Goal: Communication & Community: Answer question/provide support

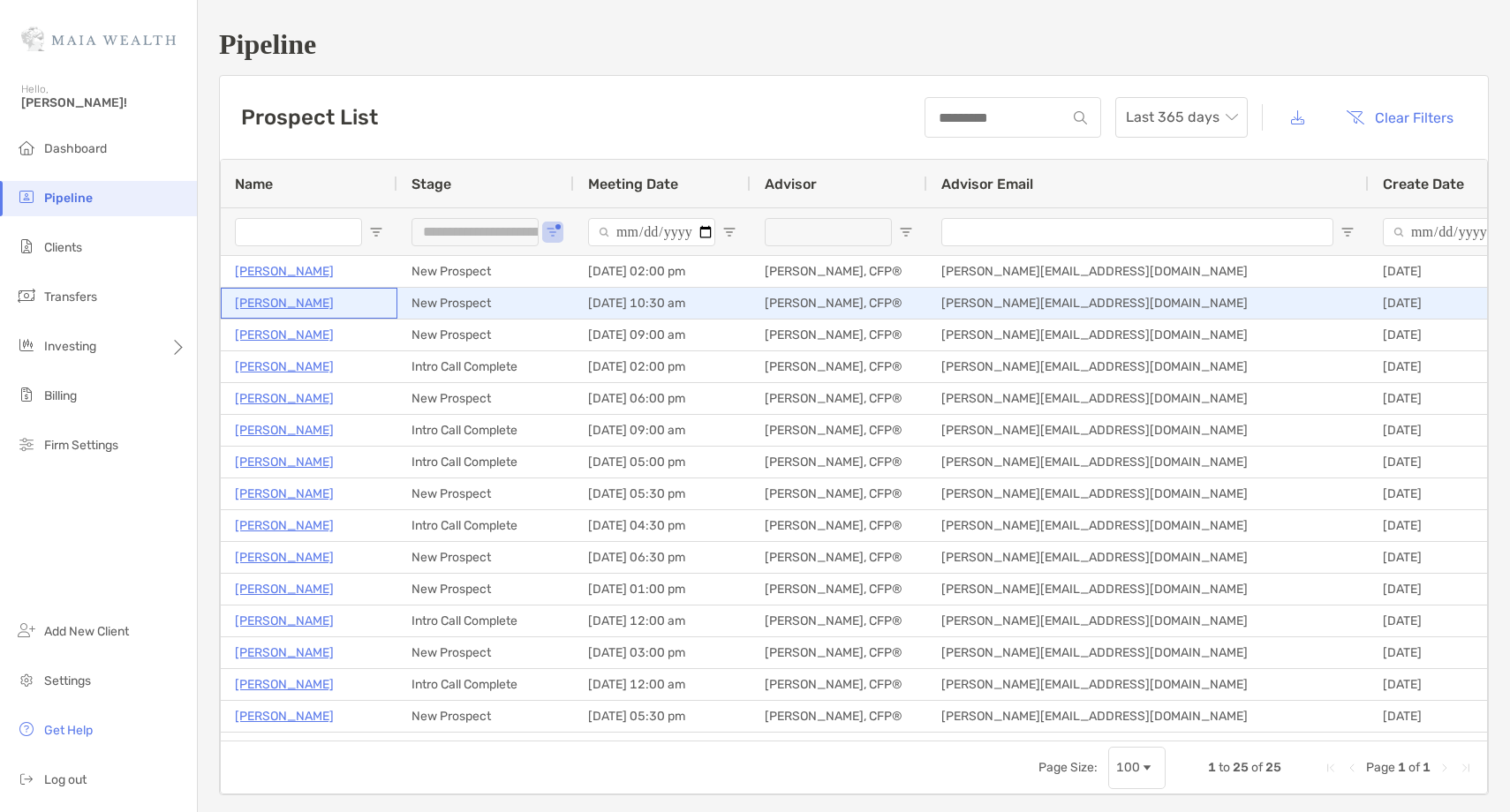
click at [269, 303] on p "Bill Nelson" at bounding box center [284, 303] width 99 height 22
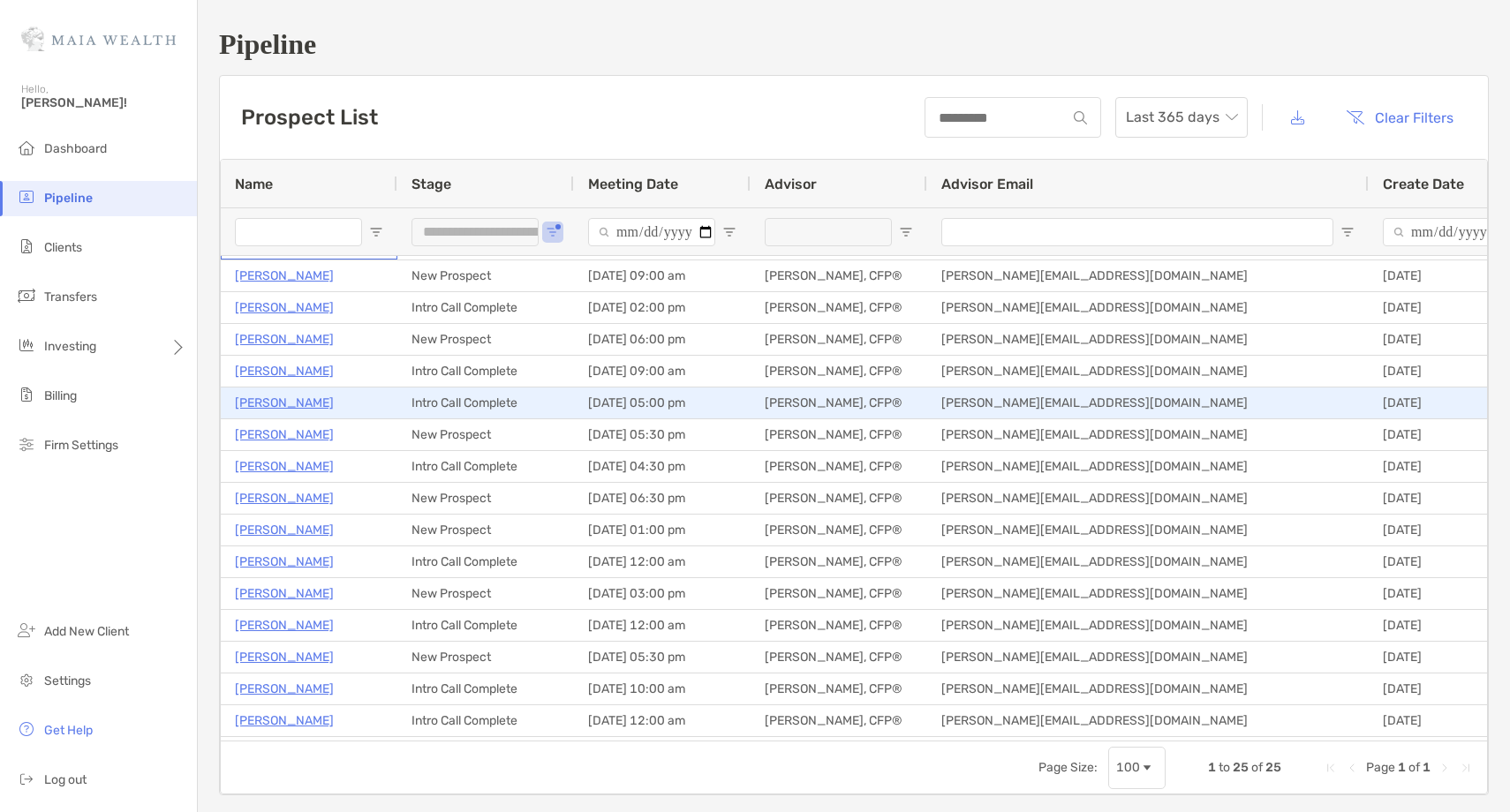
scroll to position [58, 0]
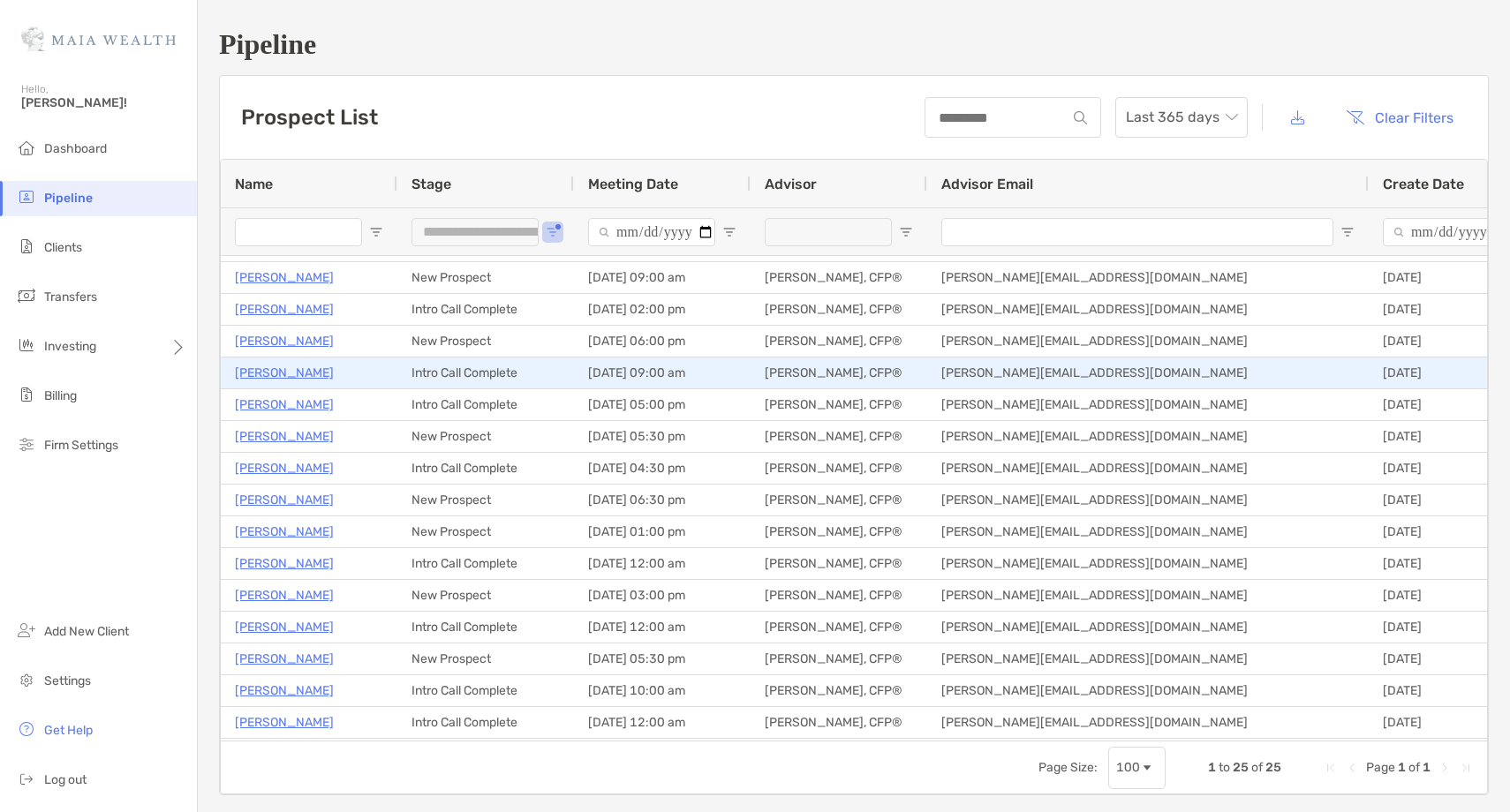
click at [321, 373] on p "Fabian Von Feilitzsch" at bounding box center [284, 373] width 99 height 22
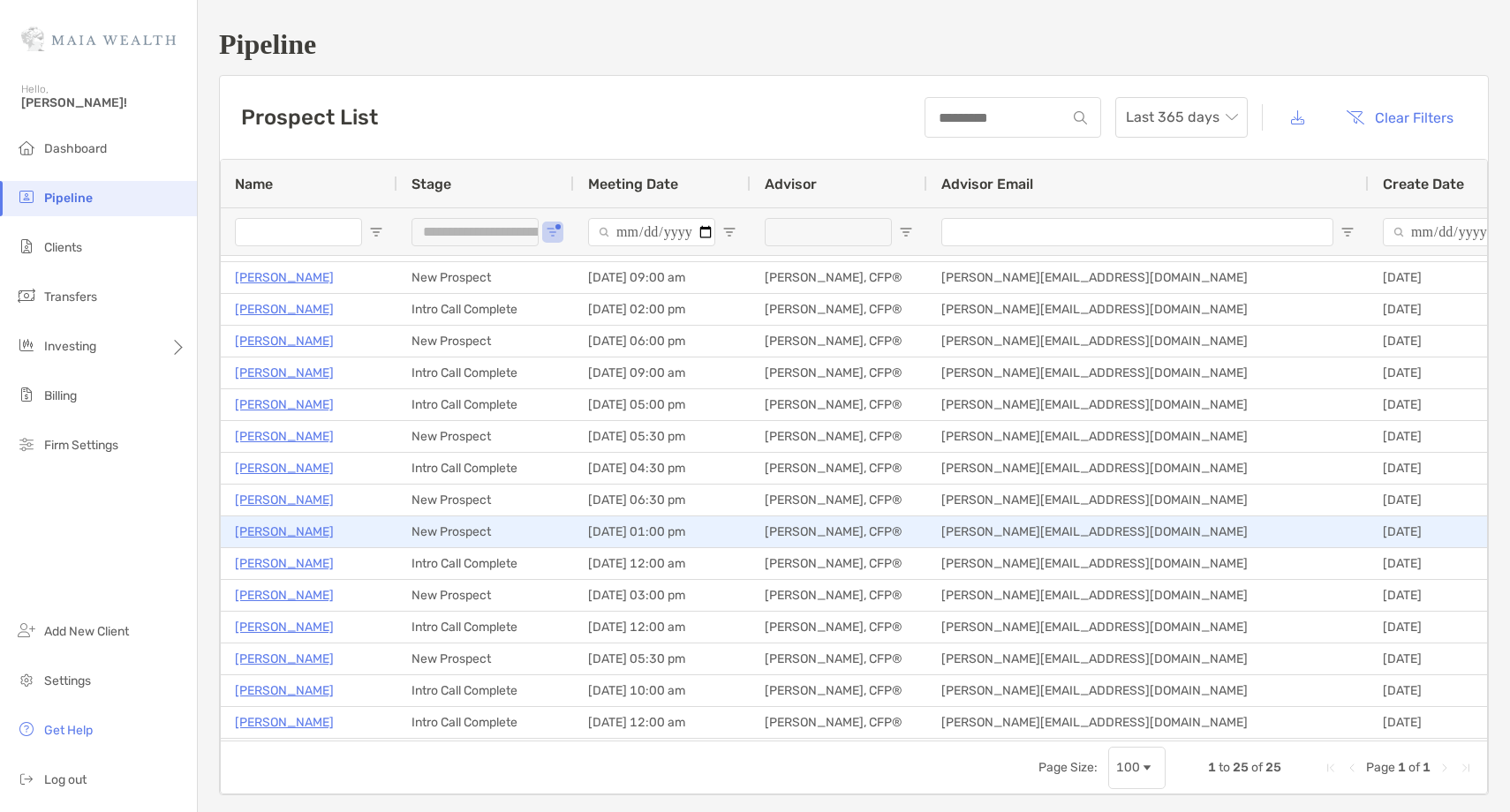
click at [294, 536] on p "Rajesh Ravindran" at bounding box center [284, 532] width 99 height 22
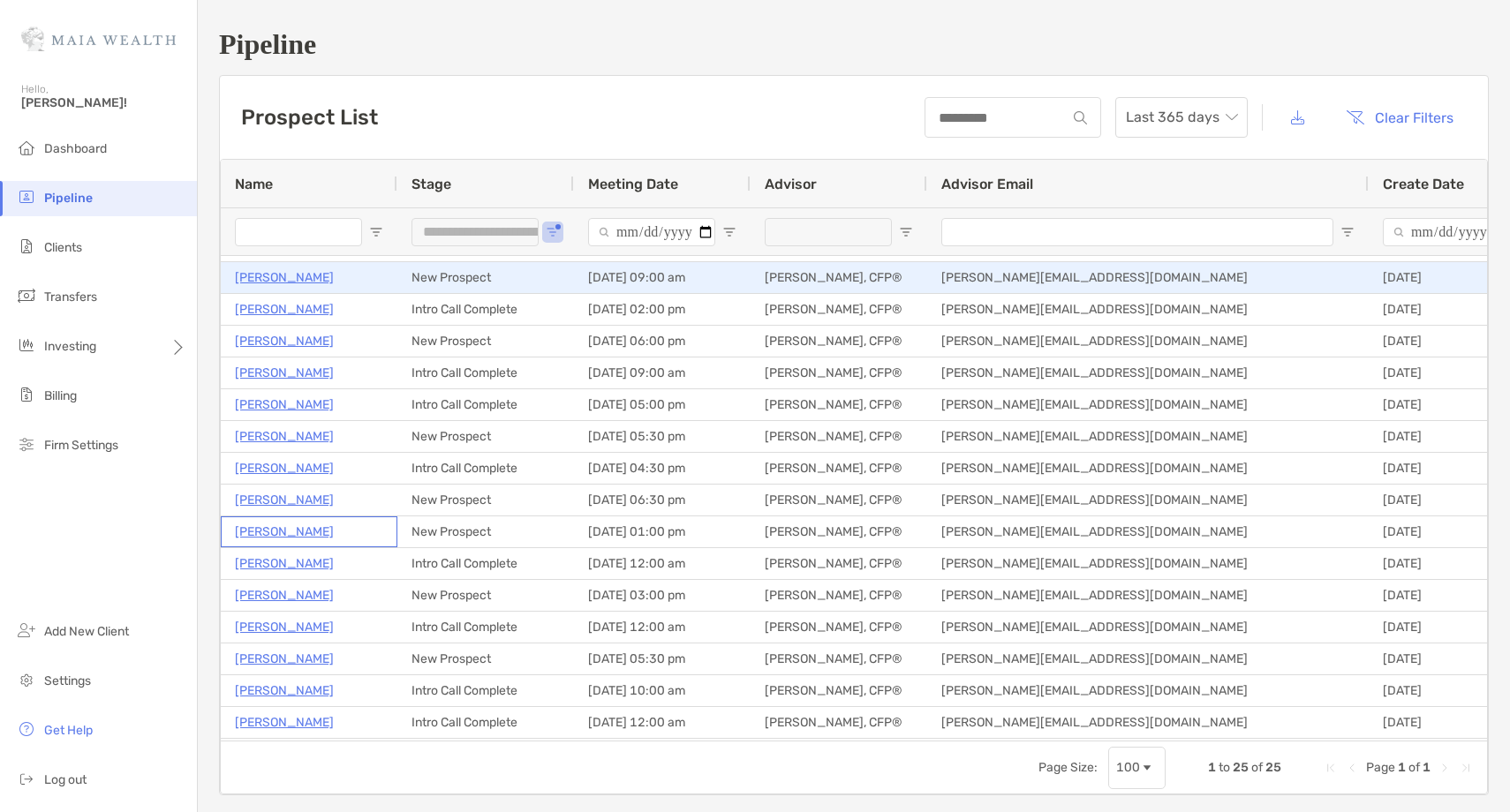
scroll to position [0, 0]
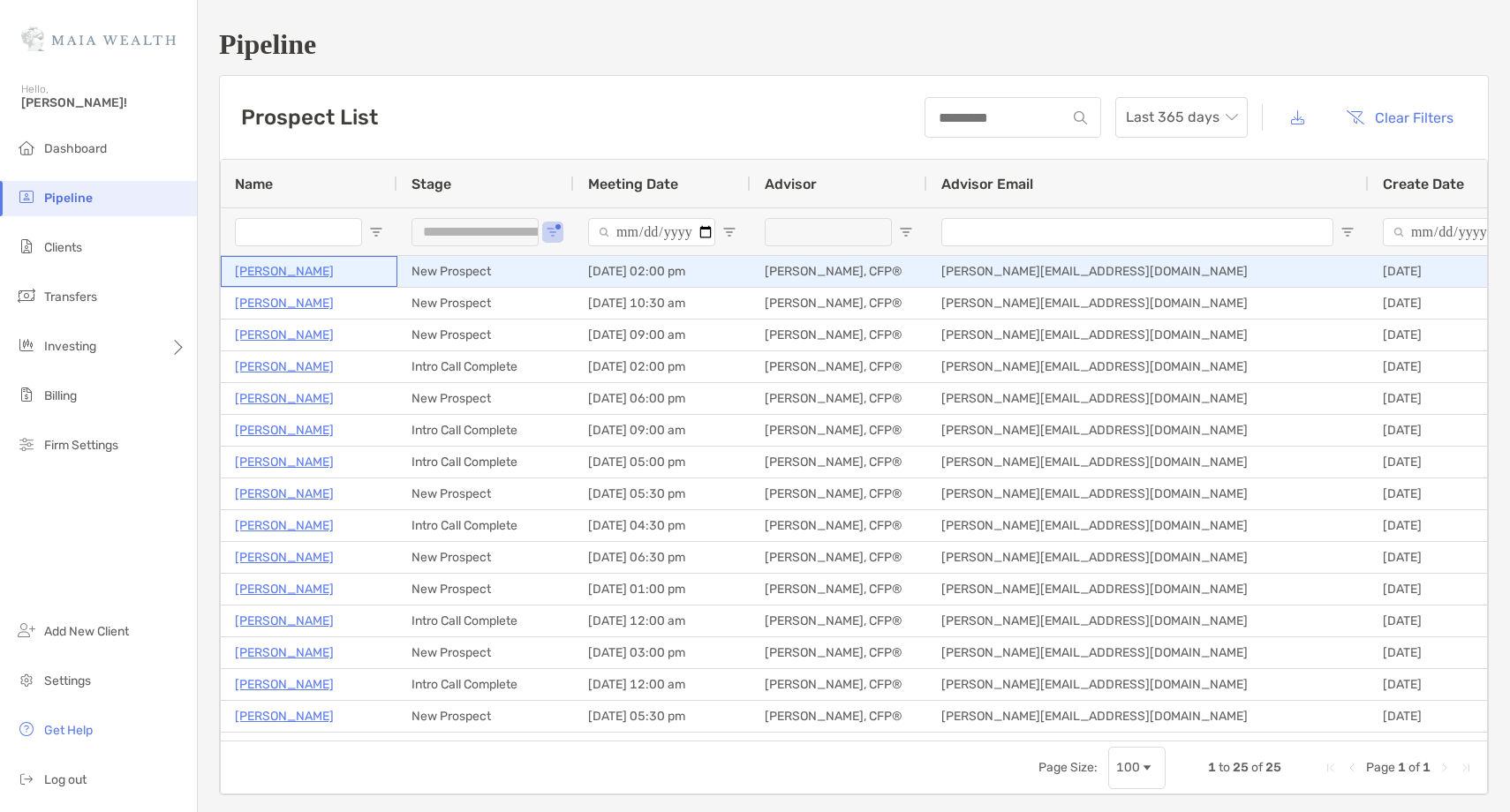
click at [289, 273] on p "Jordan Sposit" at bounding box center [284, 271] width 99 height 22
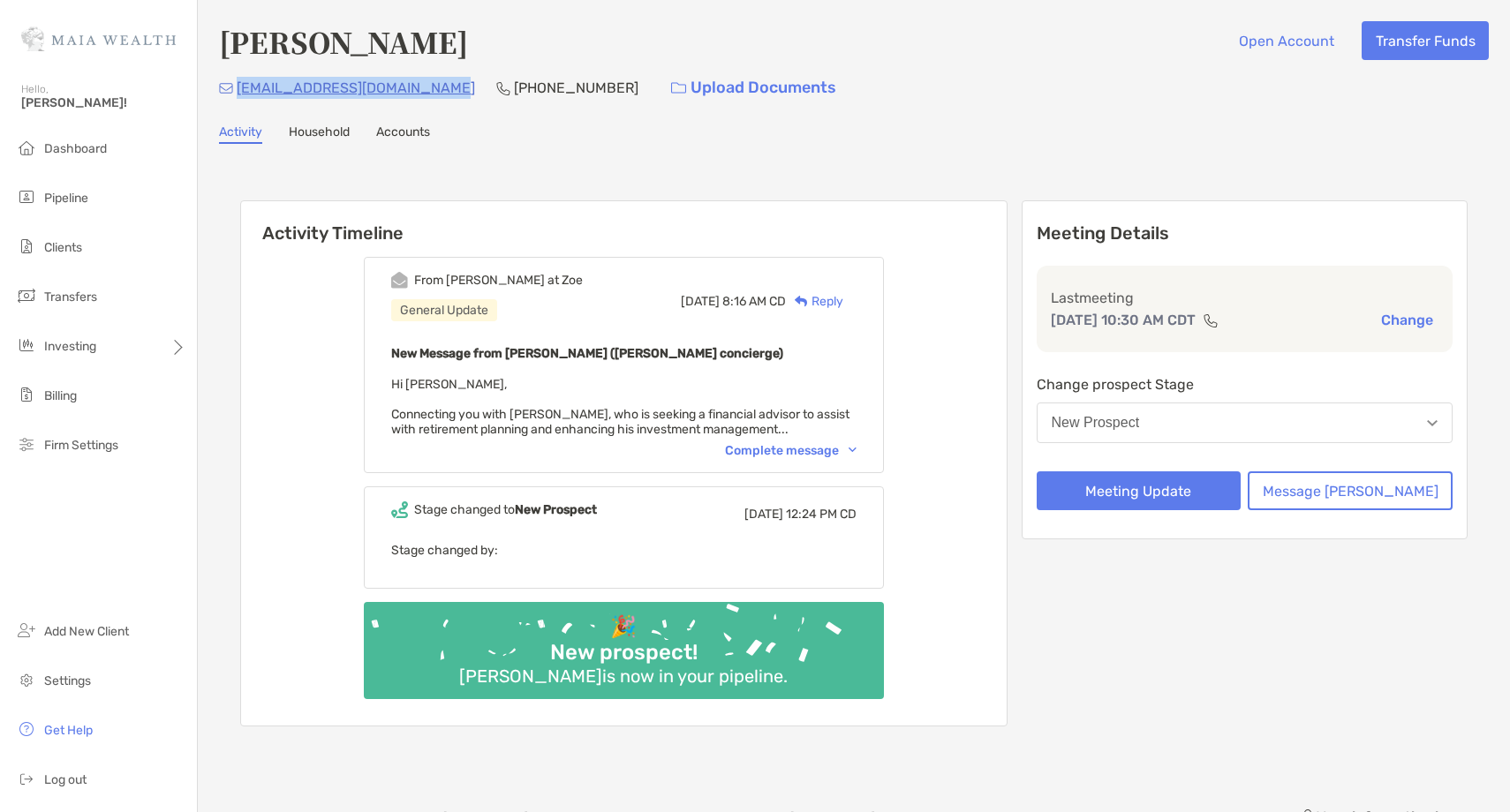
drag, startPoint x: 466, startPoint y: 89, endPoint x: 237, endPoint y: 85, distance: 229.0
click at [236, 91] on div "oldmanwithahammer@yahoo.com (630) 808-6335 Upload Documents" at bounding box center [853, 88] width 1270 height 38
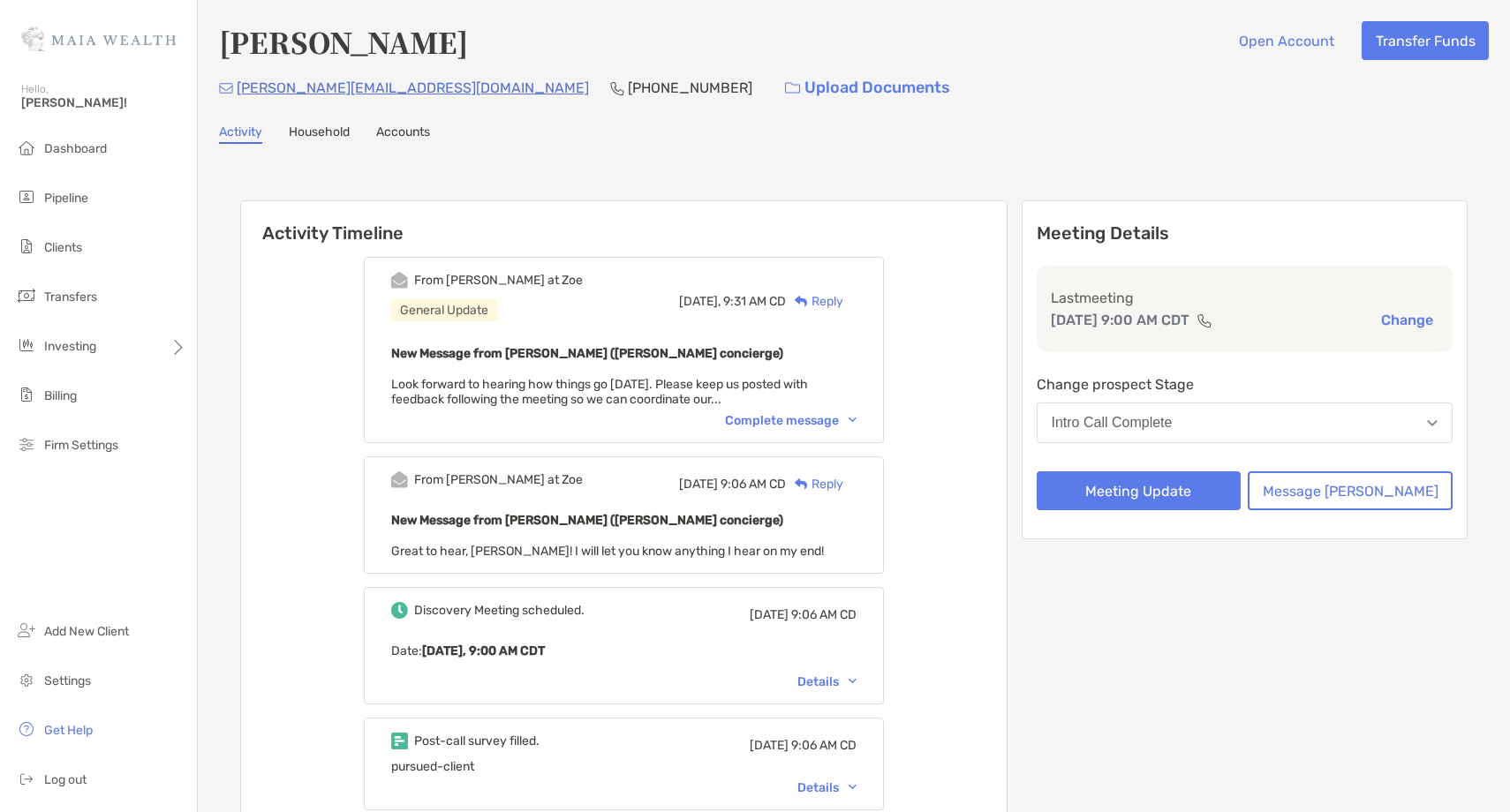
click at [843, 300] on div "Reply" at bounding box center [814, 301] width 58 height 19
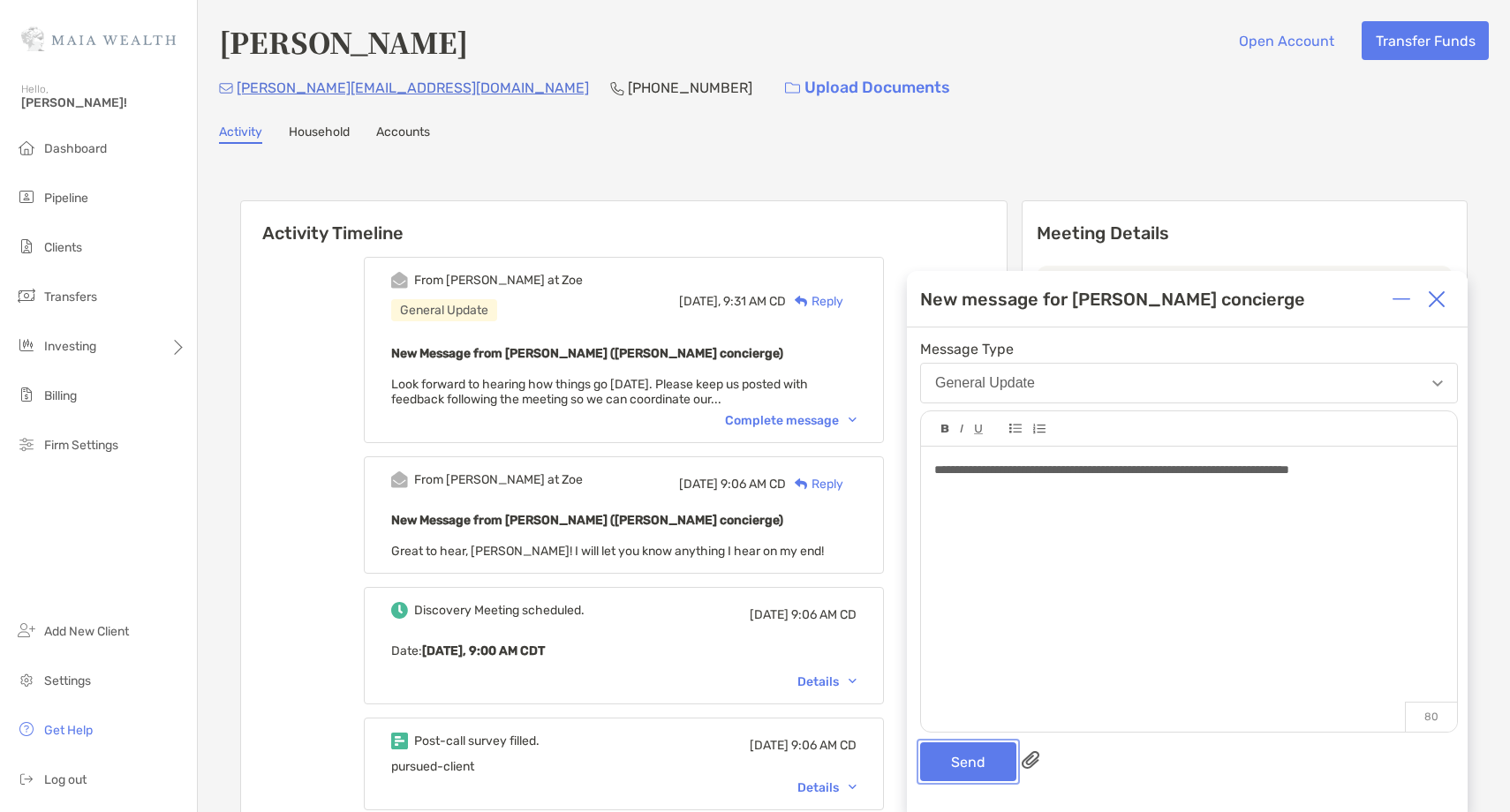
click at [955, 764] on button "Send" at bounding box center [968, 762] width 97 height 39
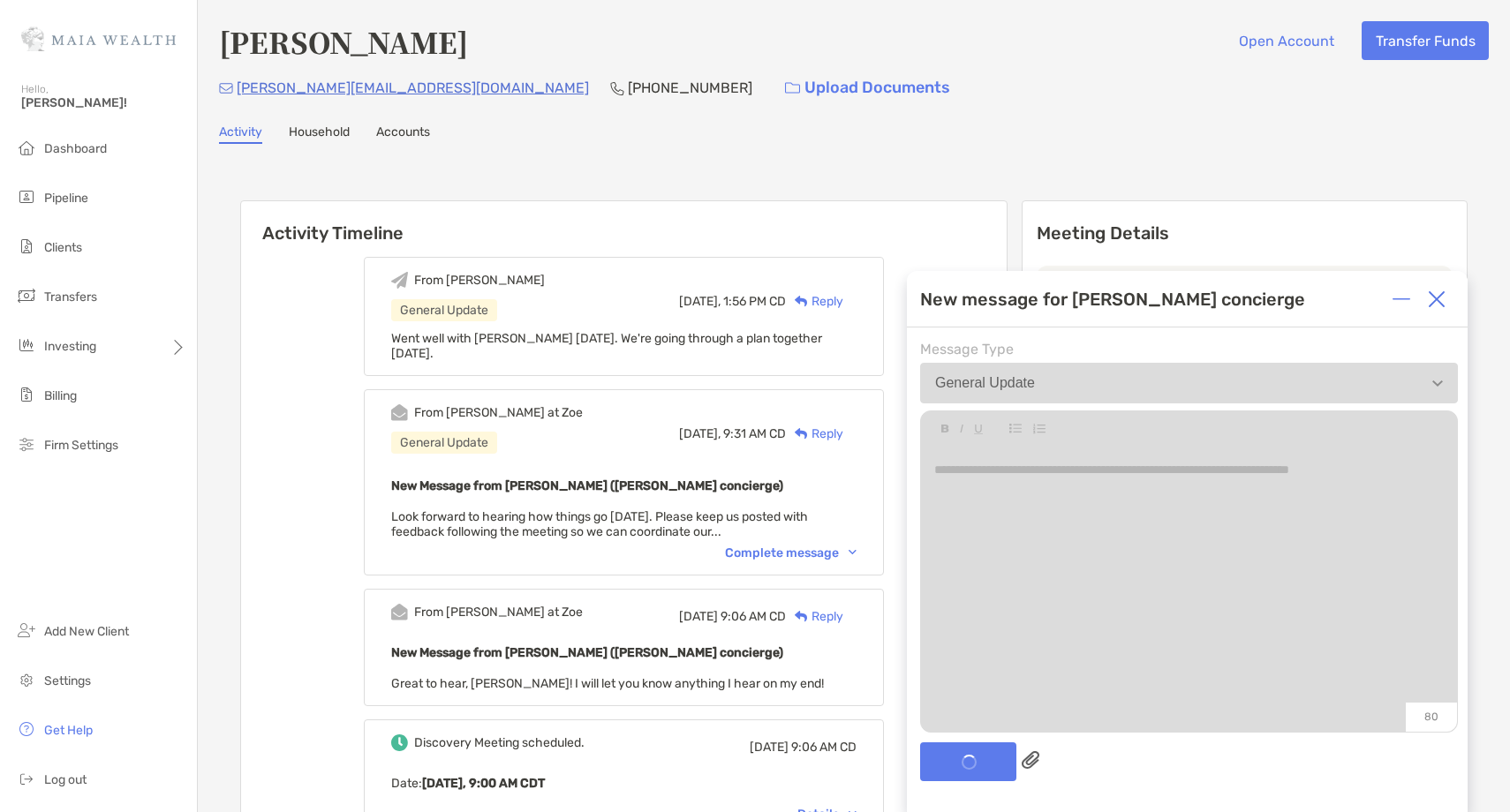
click at [1438, 304] on img at bounding box center [1437, 300] width 18 height 18
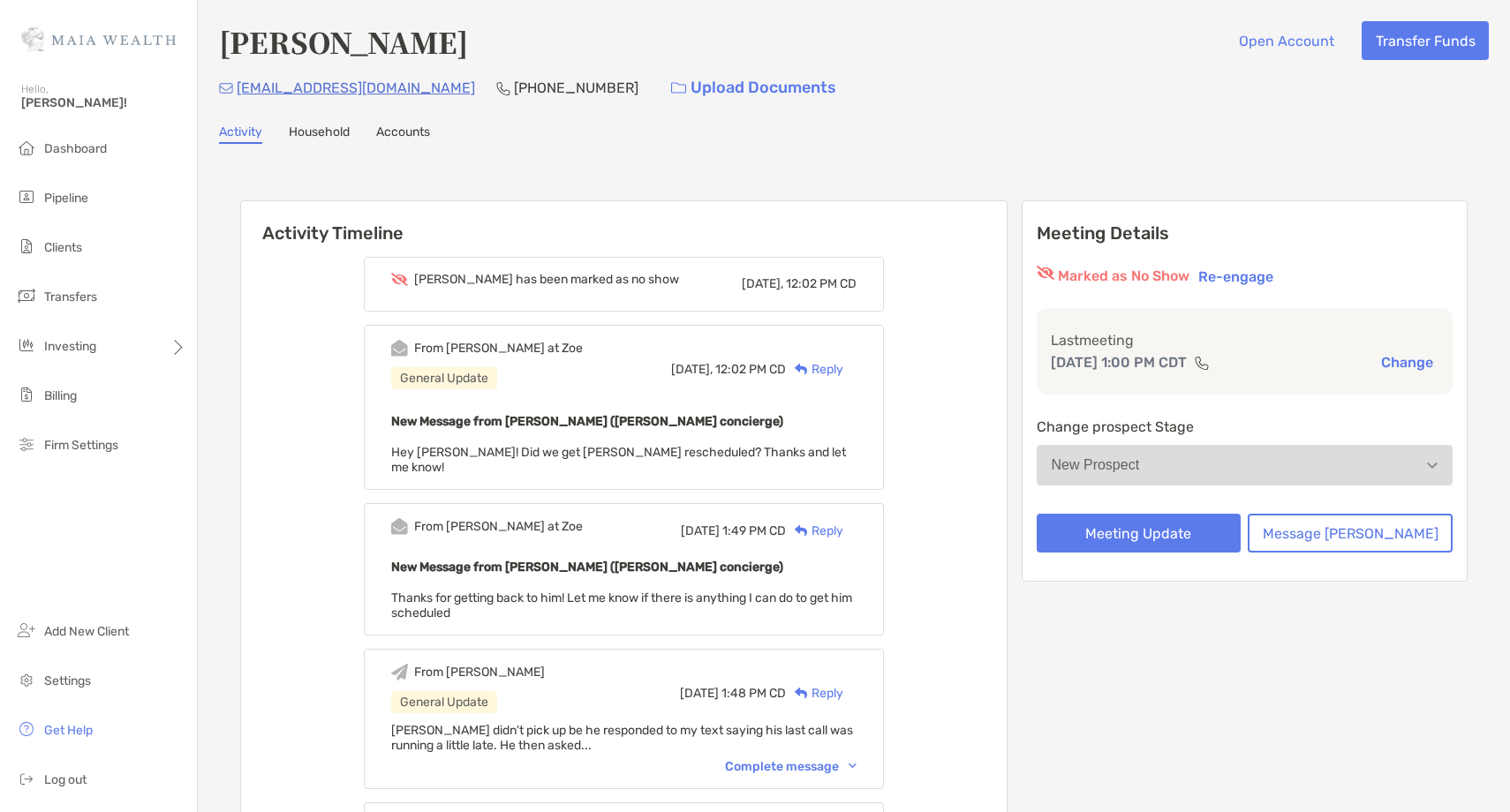
click at [843, 368] on div "Reply" at bounding box center [814, 369] width 58 height 19
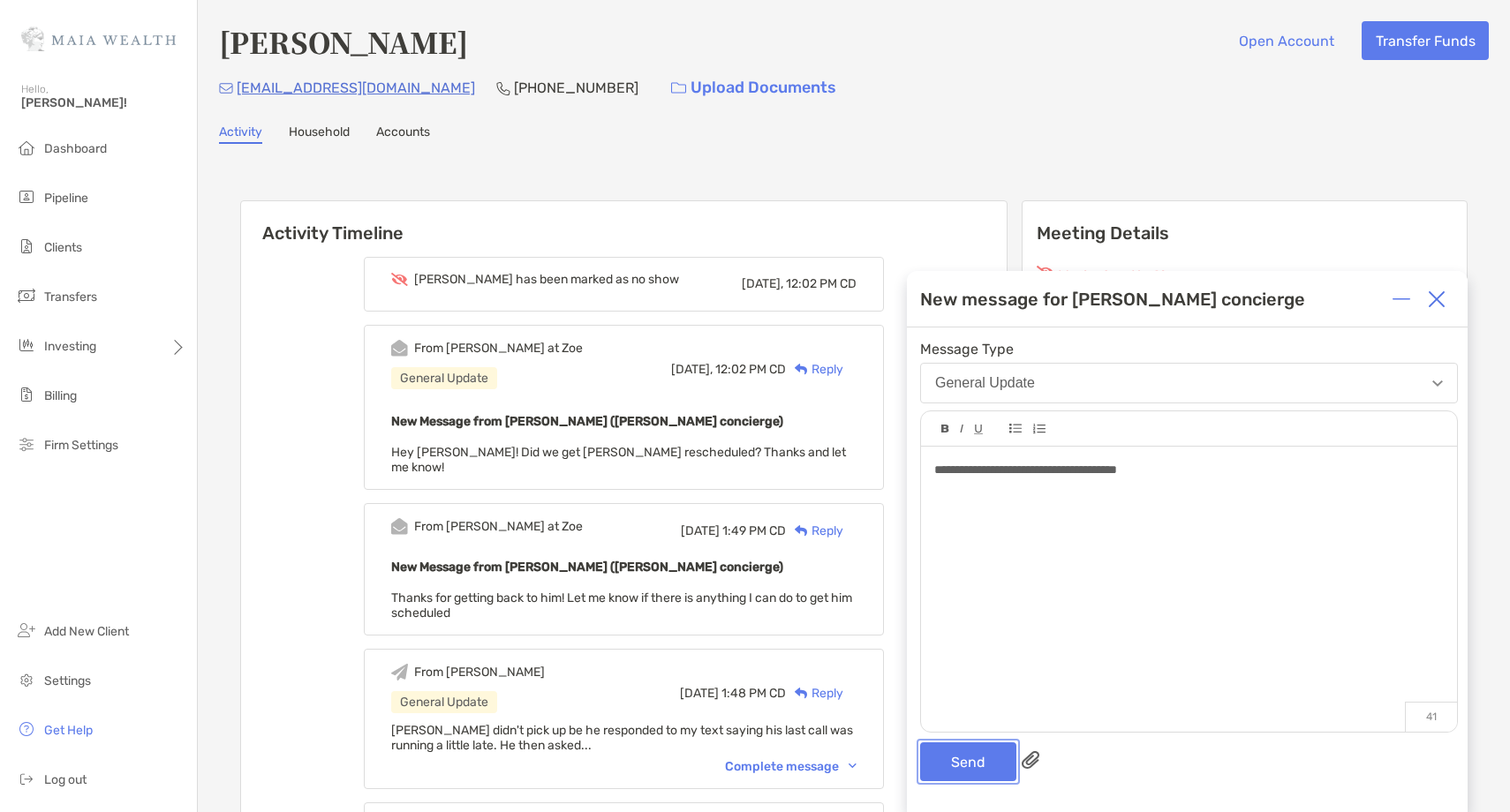
click at [960, 757] on button "Send" at bounding box center [968, 762] width 97 height 39
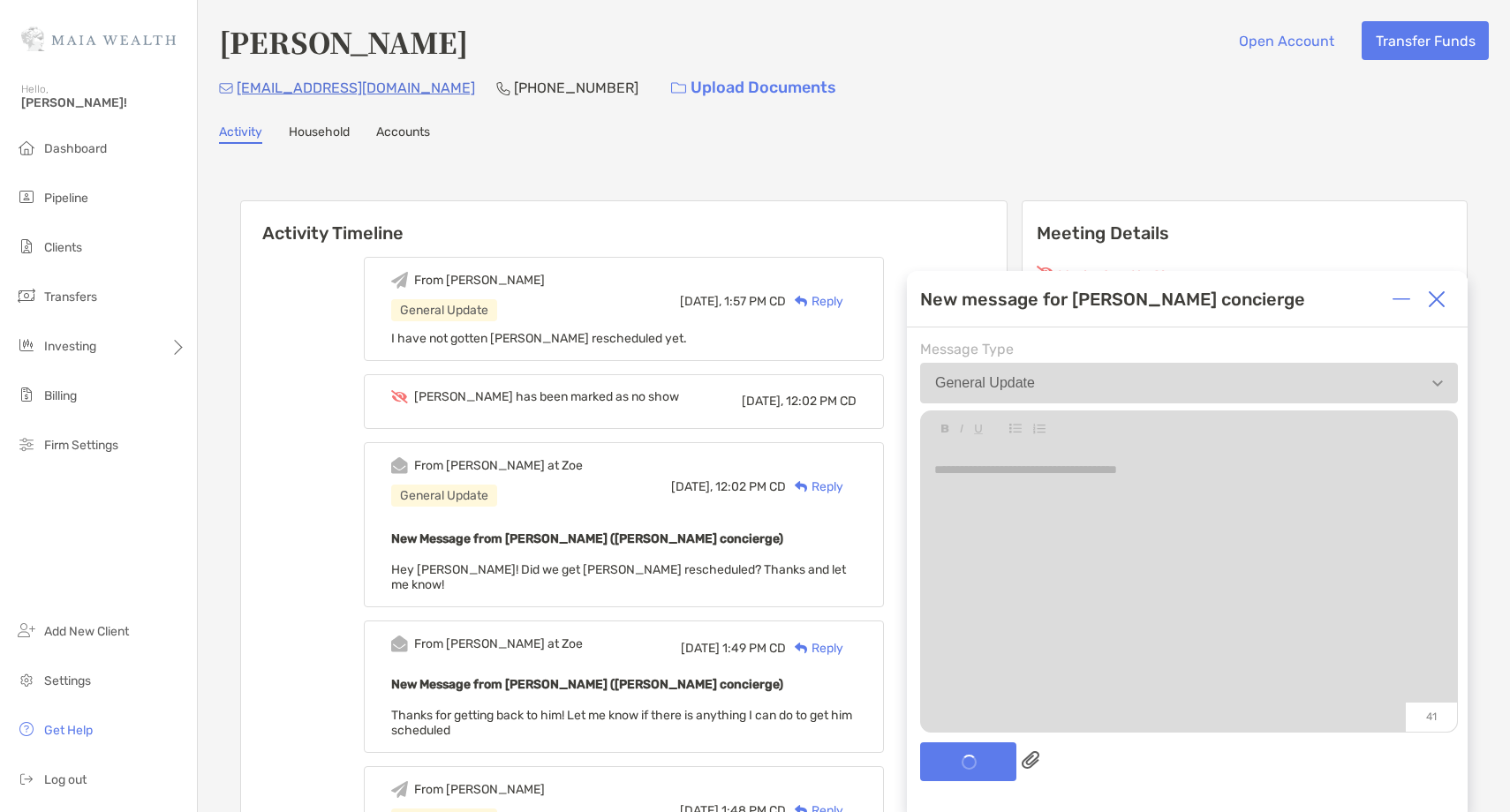
click at [1448, 301] on div at bounding box center [1437, 300] width 35 height 35
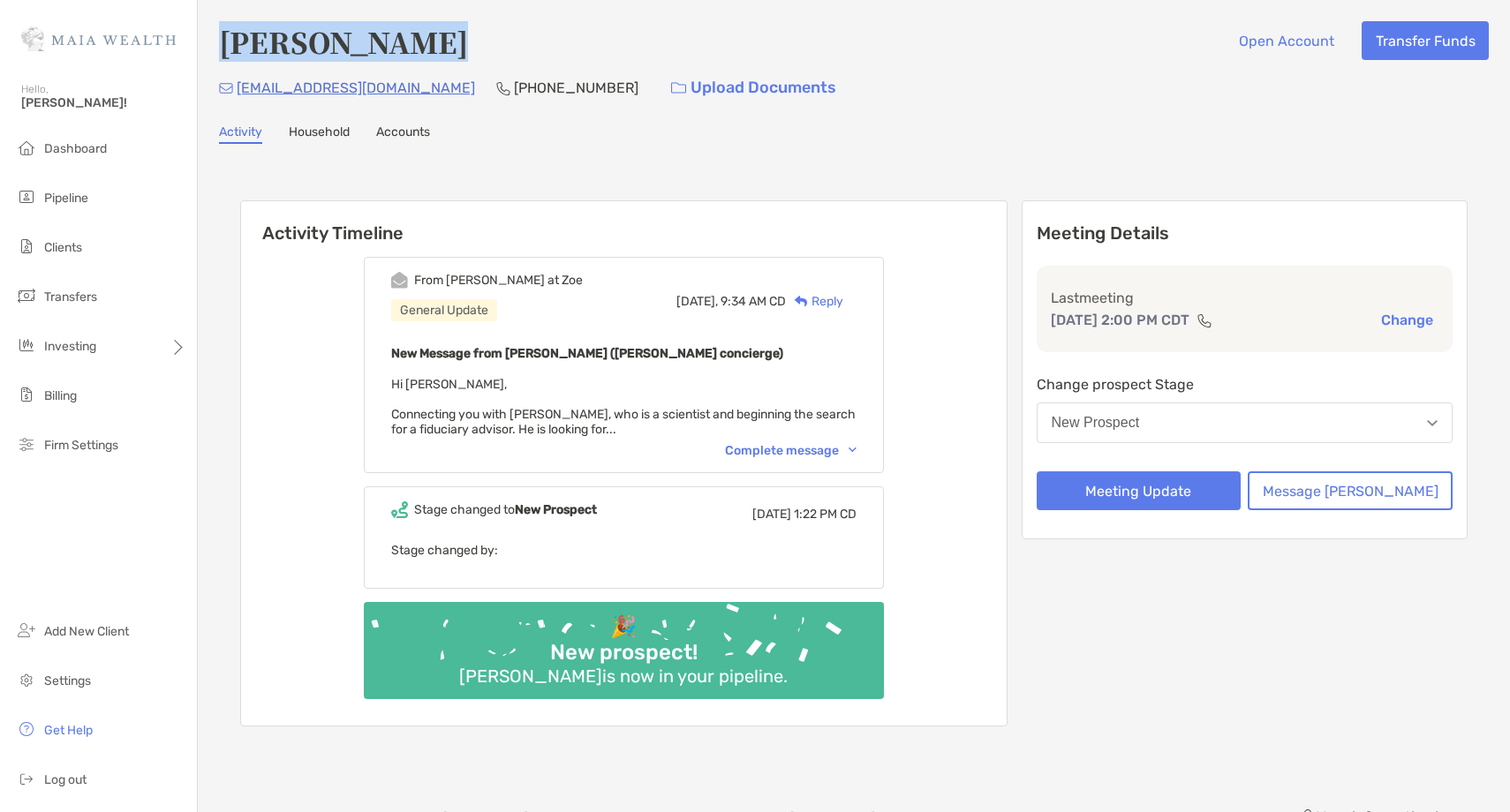
drag, startPoint x: 432, startPoint y: 51, endPoint x: 203, endPoint y: 42, distance: 229.2
click at [203, 42] on div "Jordan Sposit Open Account Transfer Funds jmsposit@gmail.com (216) 543-0095 Upl…" at bounding box center [854, 395] width 1312 height 792
copy h4 "[PERSON_NAME]"
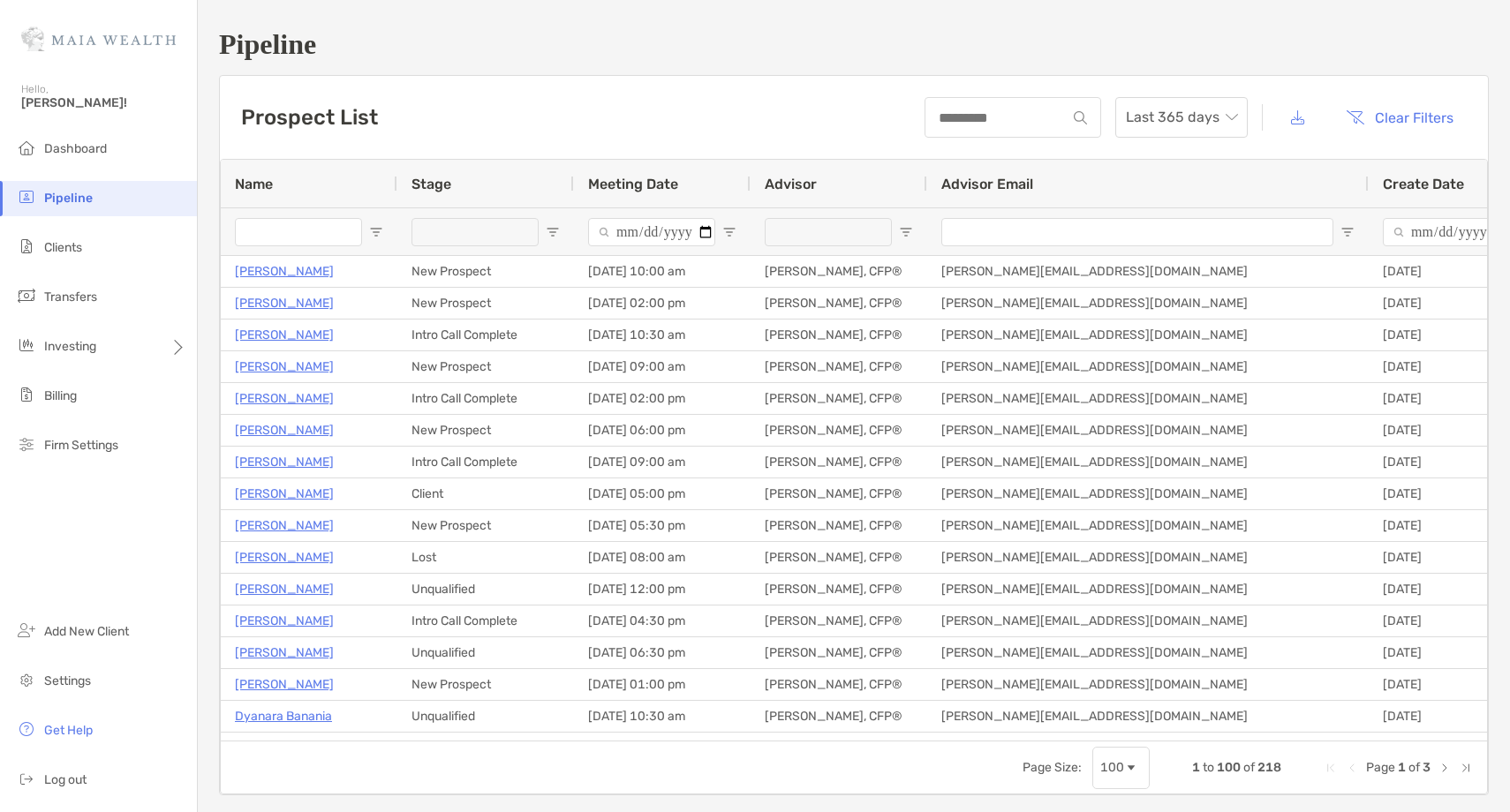
type input "**********"
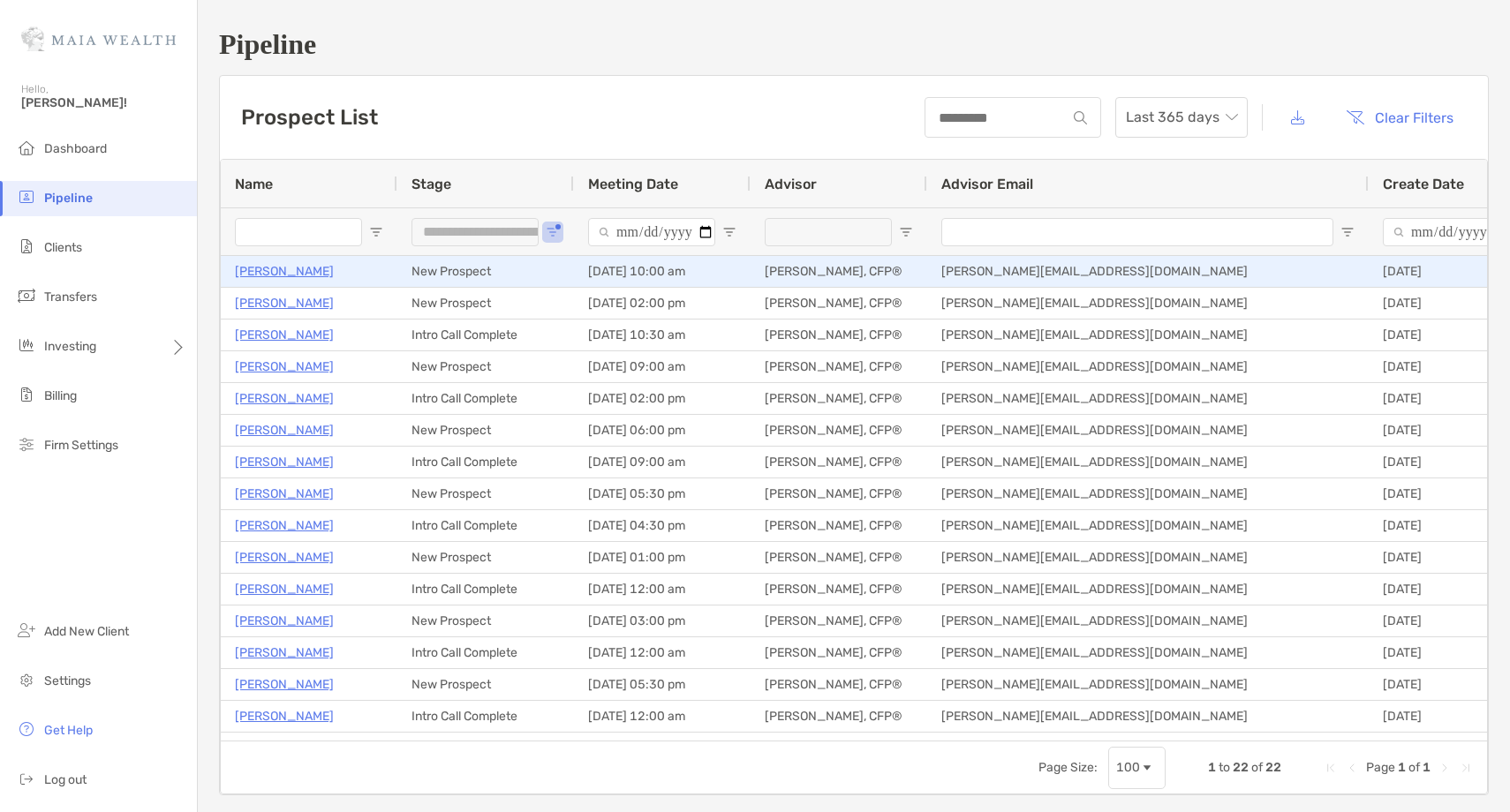
click at [278, 264] on p "[PERSON_NAME]" at bounding box center [284, 271] width 99 height 22
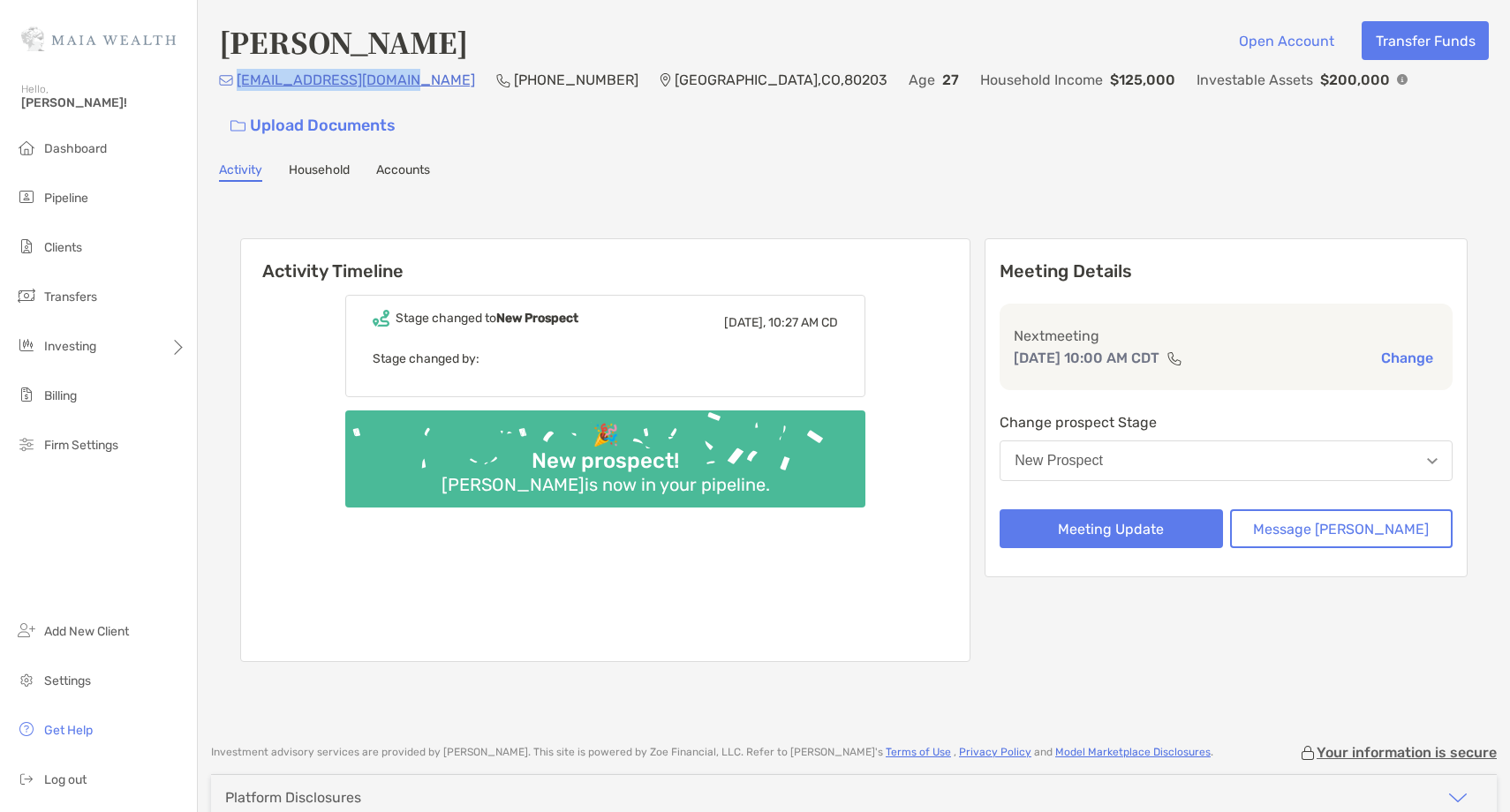
drag, startPoint x: 319, startPoint y: 90, endPoint x: 236, endPoint y: 95, distance: 83.2
click at [236, 95] on div "[EMAIL_ADDRESS][DOMAIN_NAME] (703) 618-[GEOGRAPHIC_DATA] Age [DEMOGRAPHIC_DATA]…" at bounding box center [853, 107] width 1270 height 76
copy p "[EMAIL_ADDRESS][DOMAIN_NAME]"
